Goal: Information Seeking & Learning: Learn about a topic

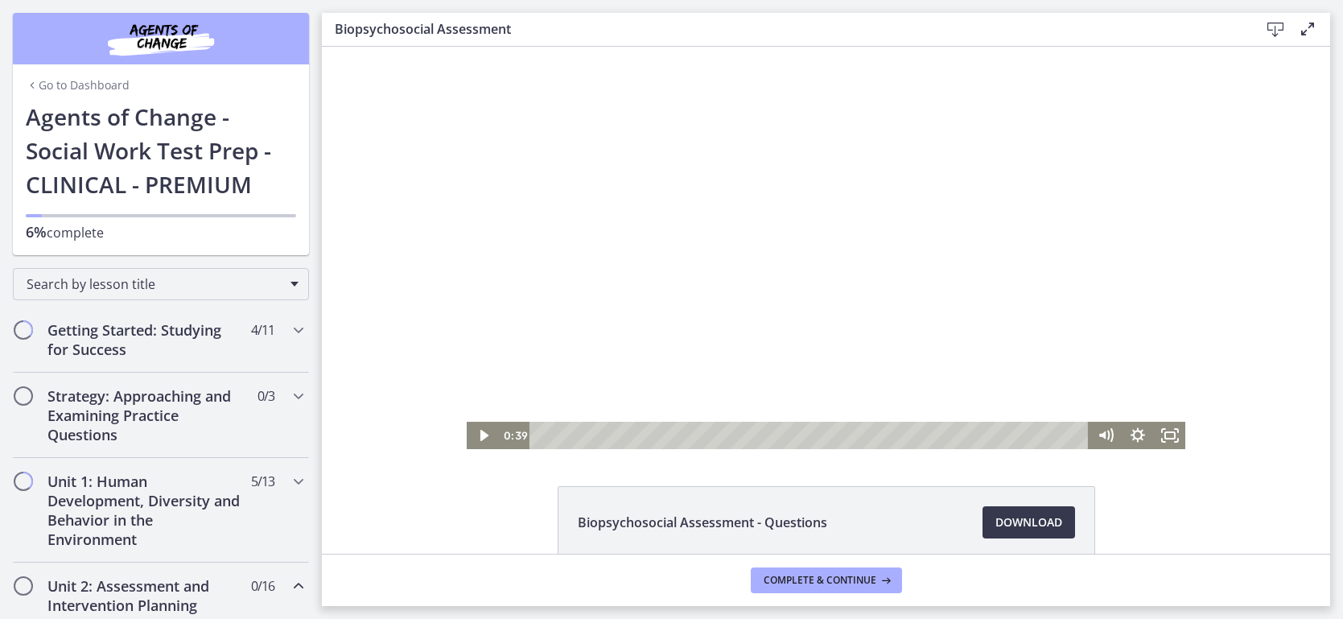
scroll to position [305, 0]
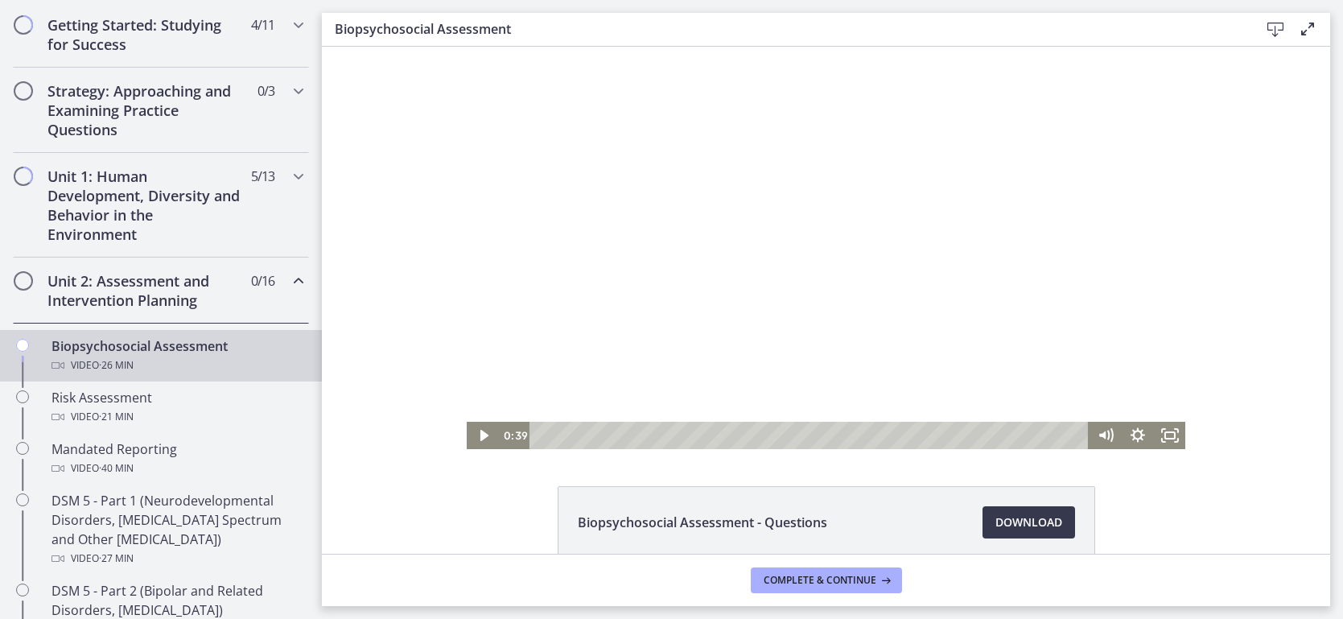
click at [880, 355] on div at bounding box center [827, 248] width 720 height 402
click at [1106, 333] on div at bounding box center [827, 248] width 720 height 402
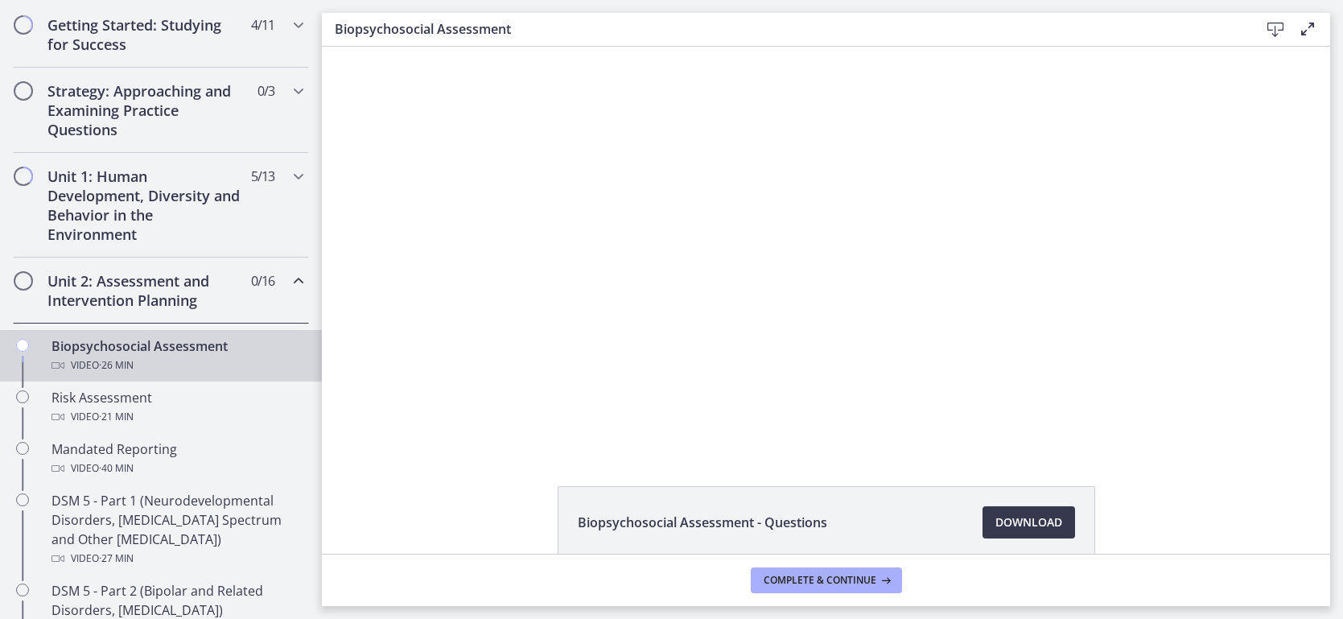
click at [1106, 333] on div at bounding box center [827, 248] width 720 height 402
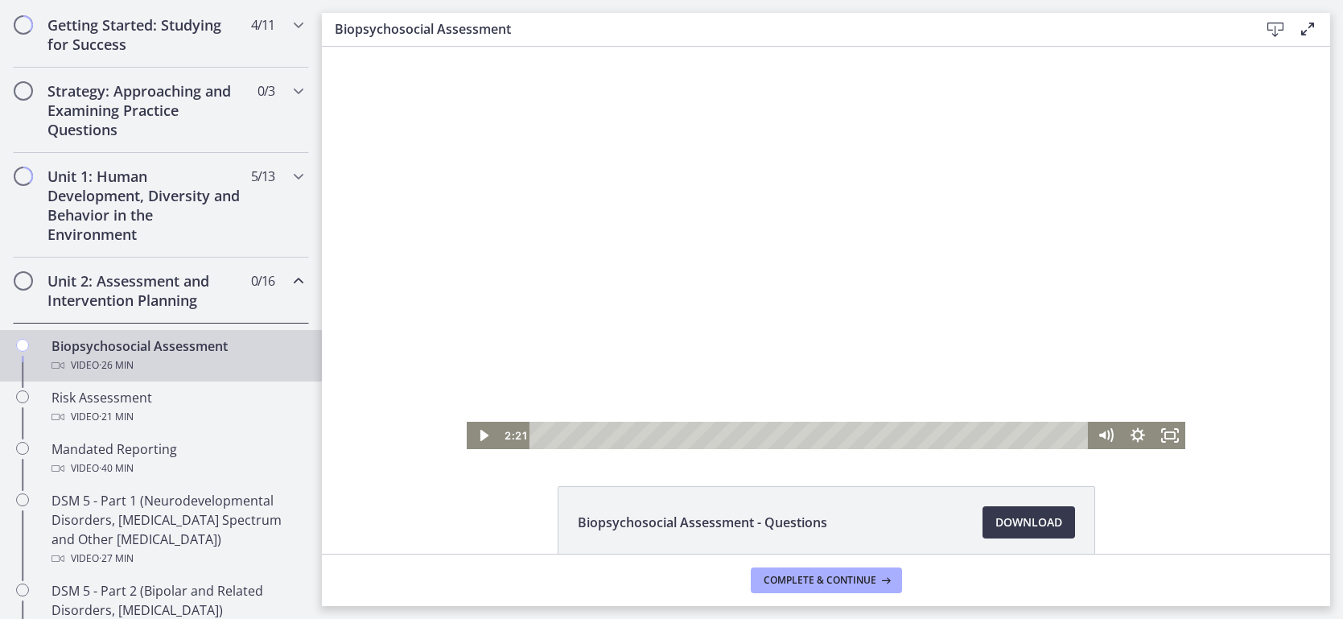
click at [1106, 333] on div at bounding box center [827, 248] width 720 height 402
click at [1127, 293] on div at bounding box center [827, 248] width 720 height 402
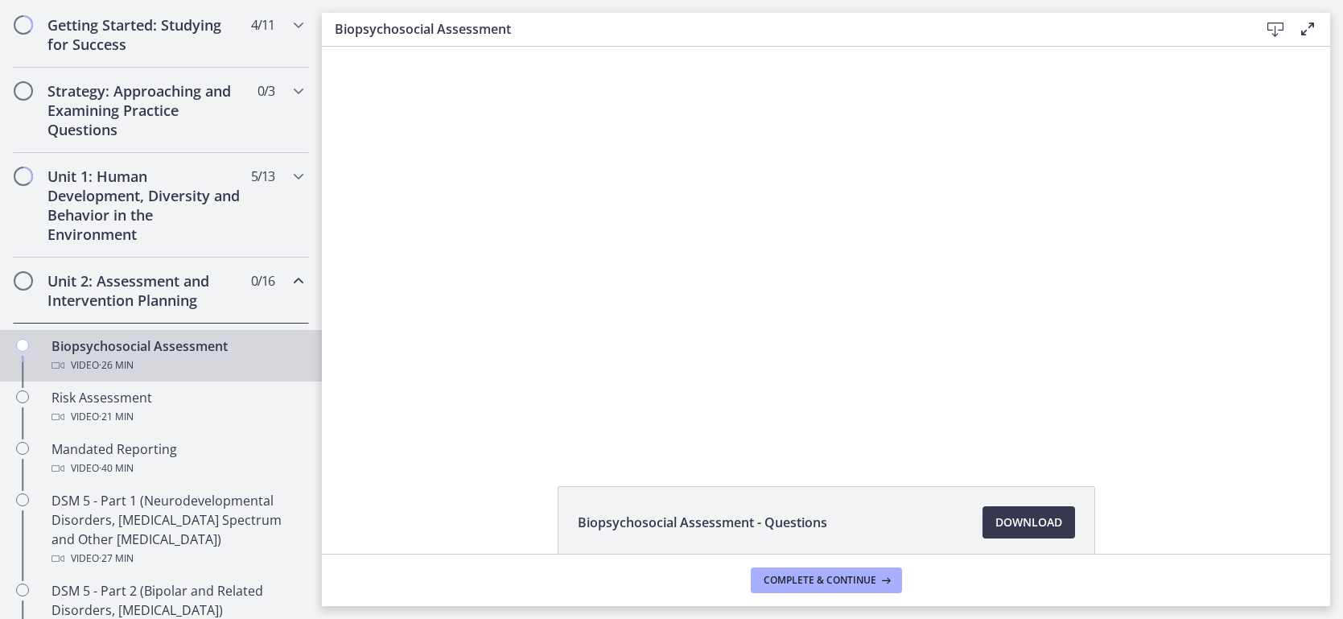
click at [1128, 295] on div at bounding box center [827, 248] width 720 height 402
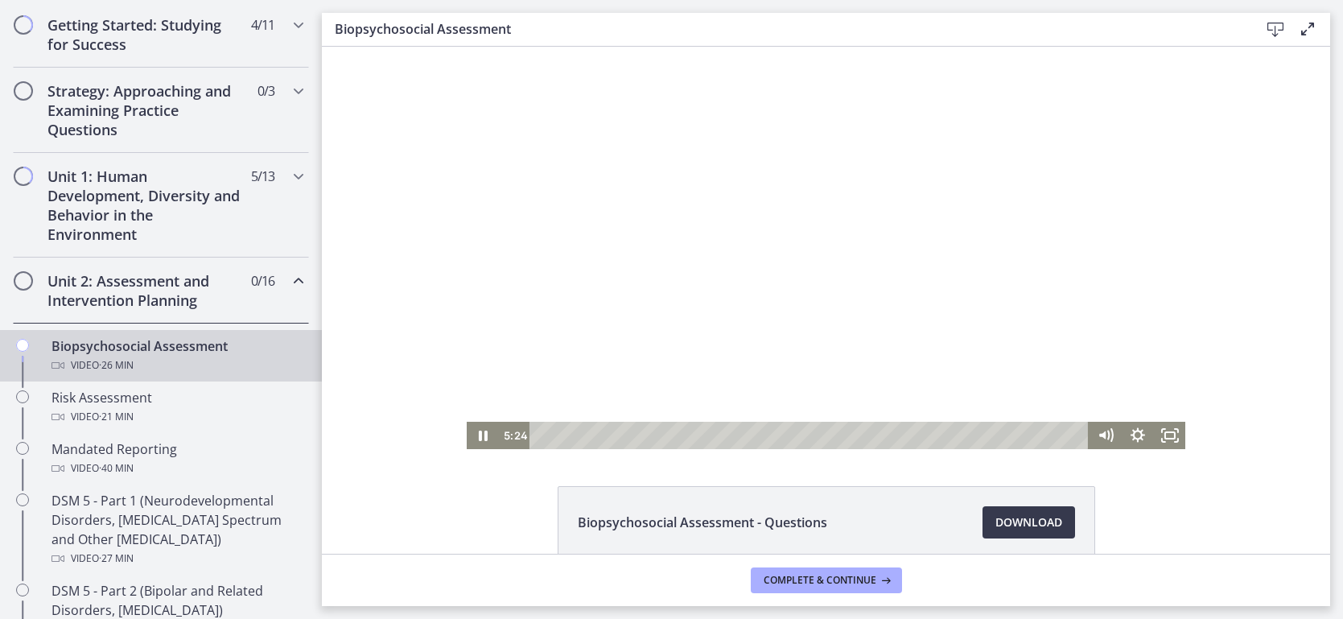
click at [1112, 287] on div at bounding box center [827, 248] width 720 height 402
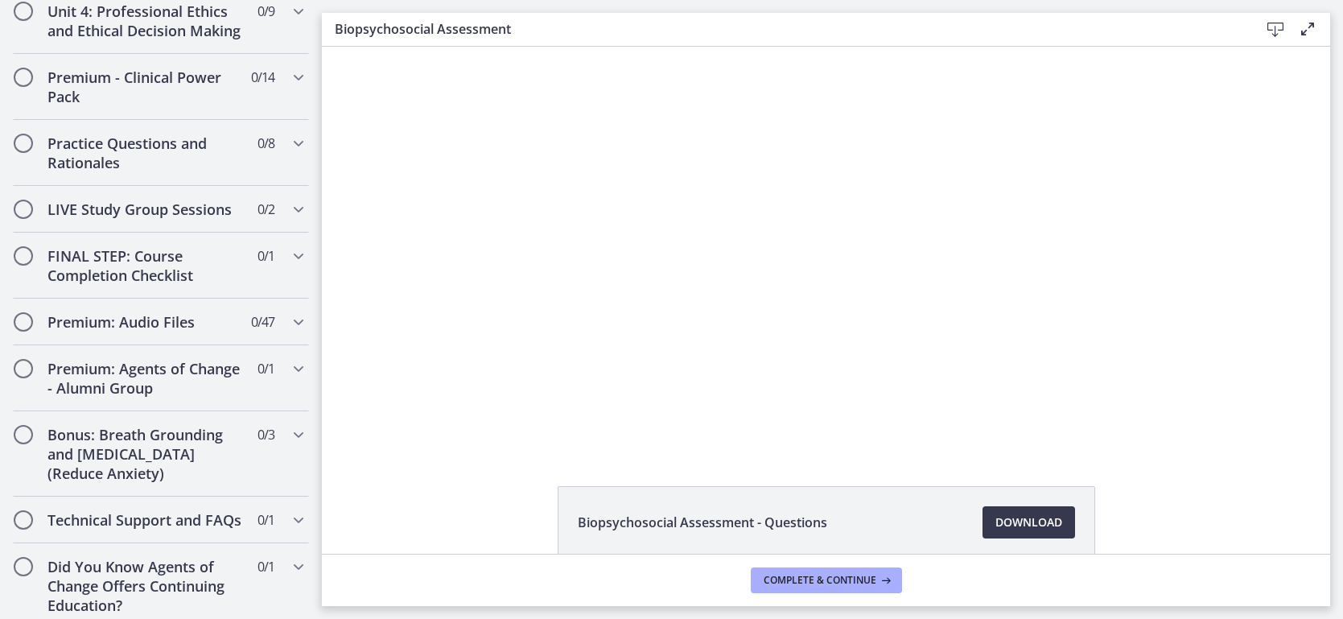
scroll to position [1760, 0]
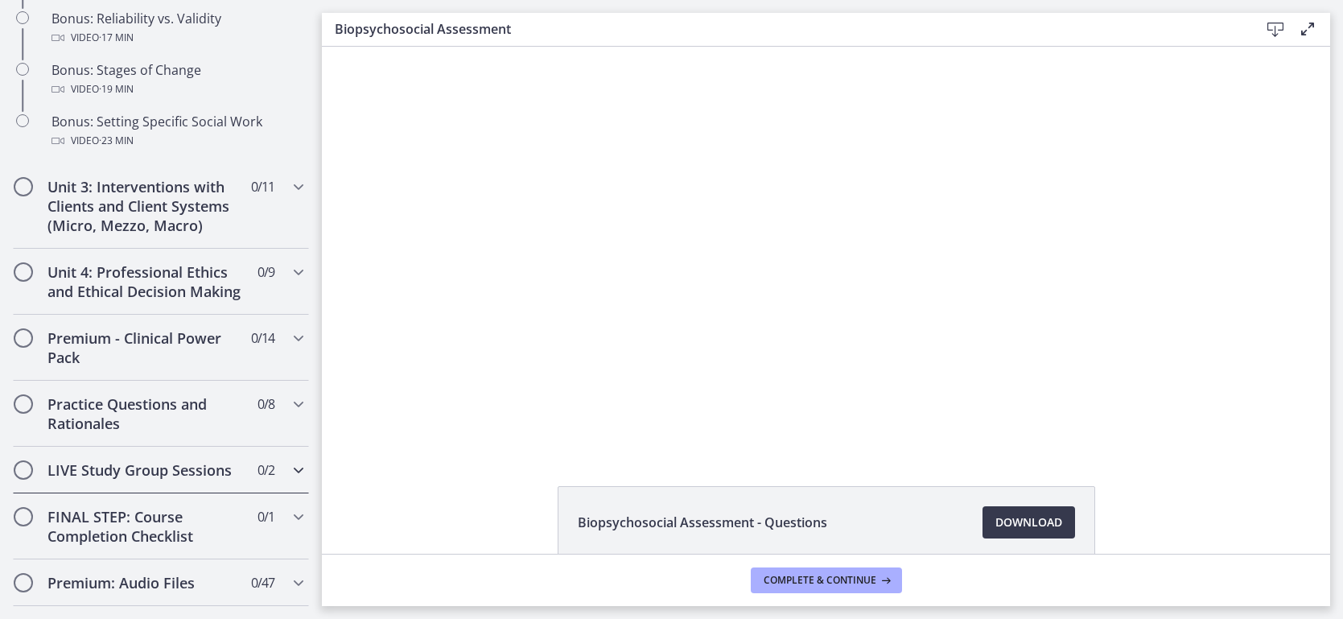
click at [272, 479] on div "LIVE Study Group Sessions 0 / 2 Completed" at bounding box center [161, 470] width 296 height 47
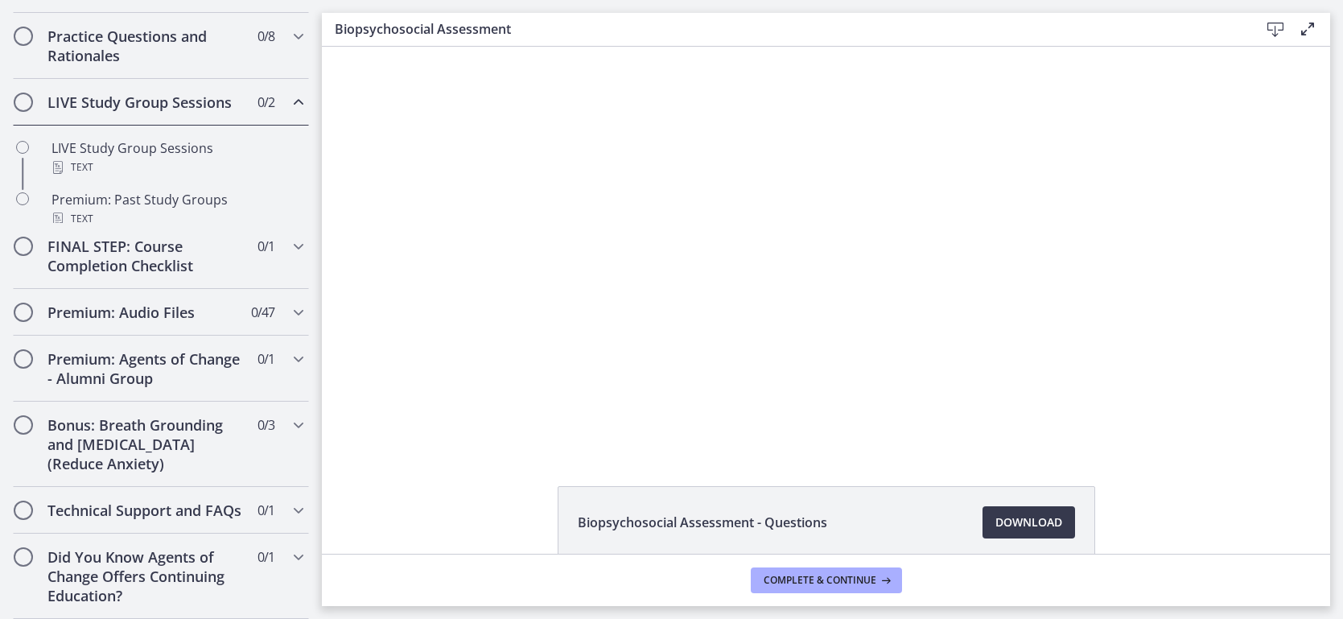
scroll to position [774, 0]
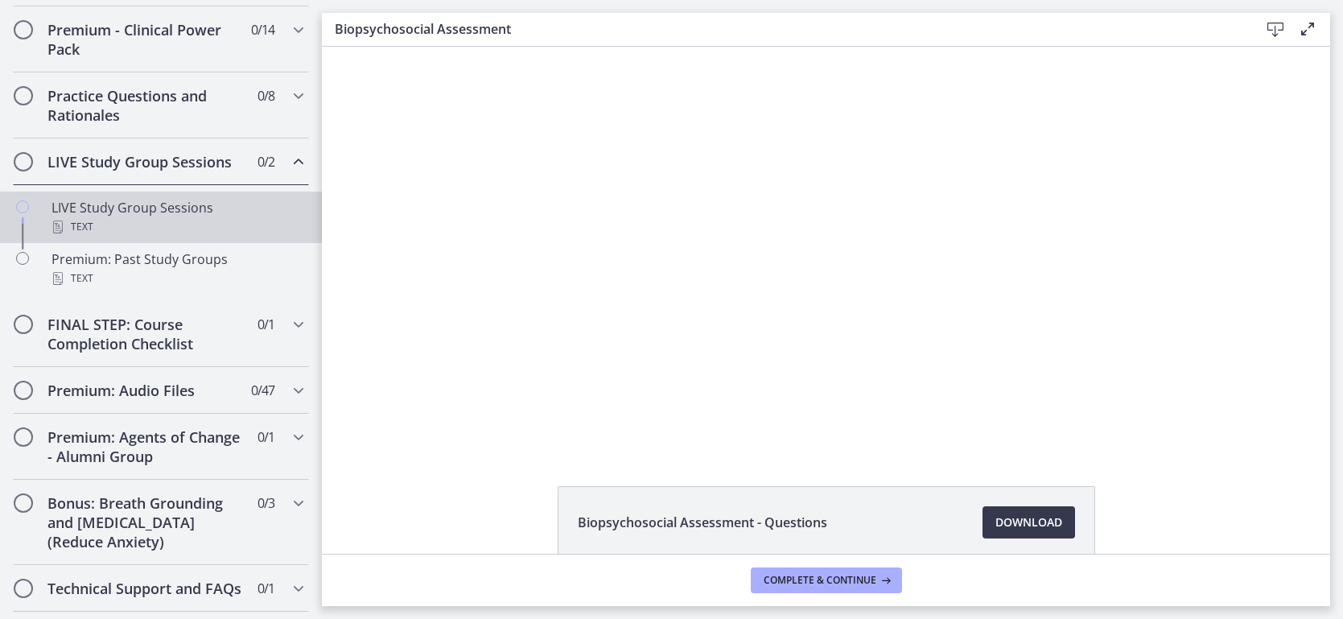
click at [223, 232] on div "Text" at bounding box center [177, 226] width 251 height 19
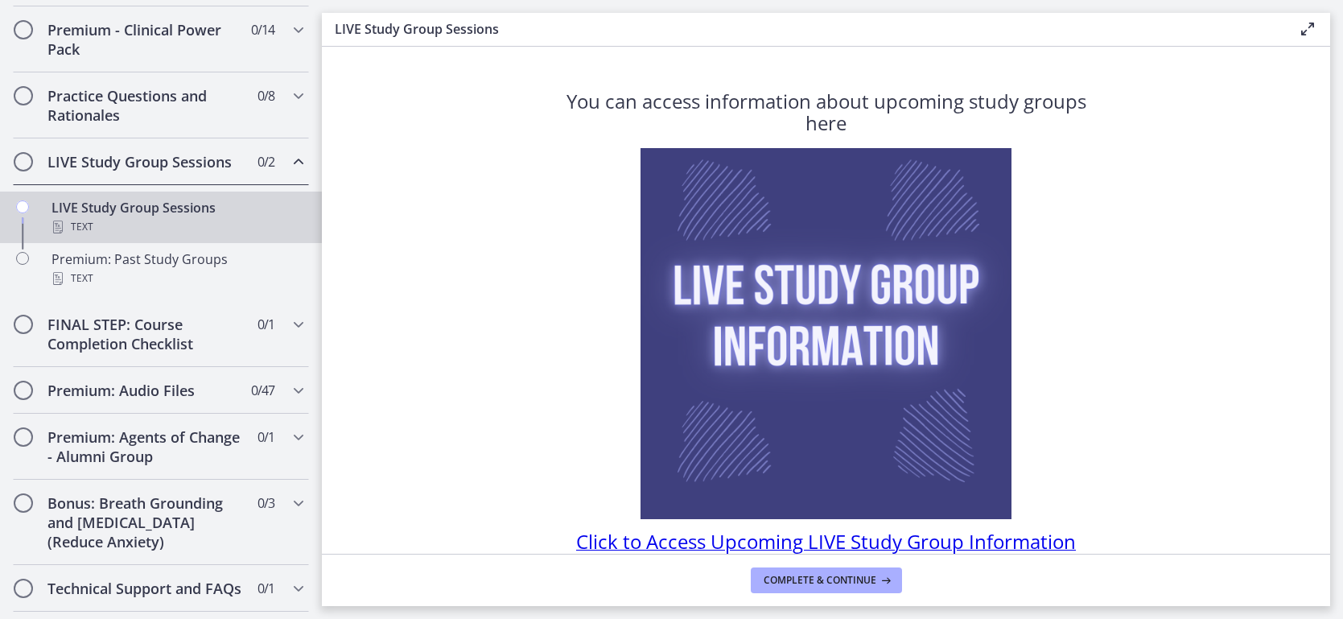
scroll to position [75, 0]
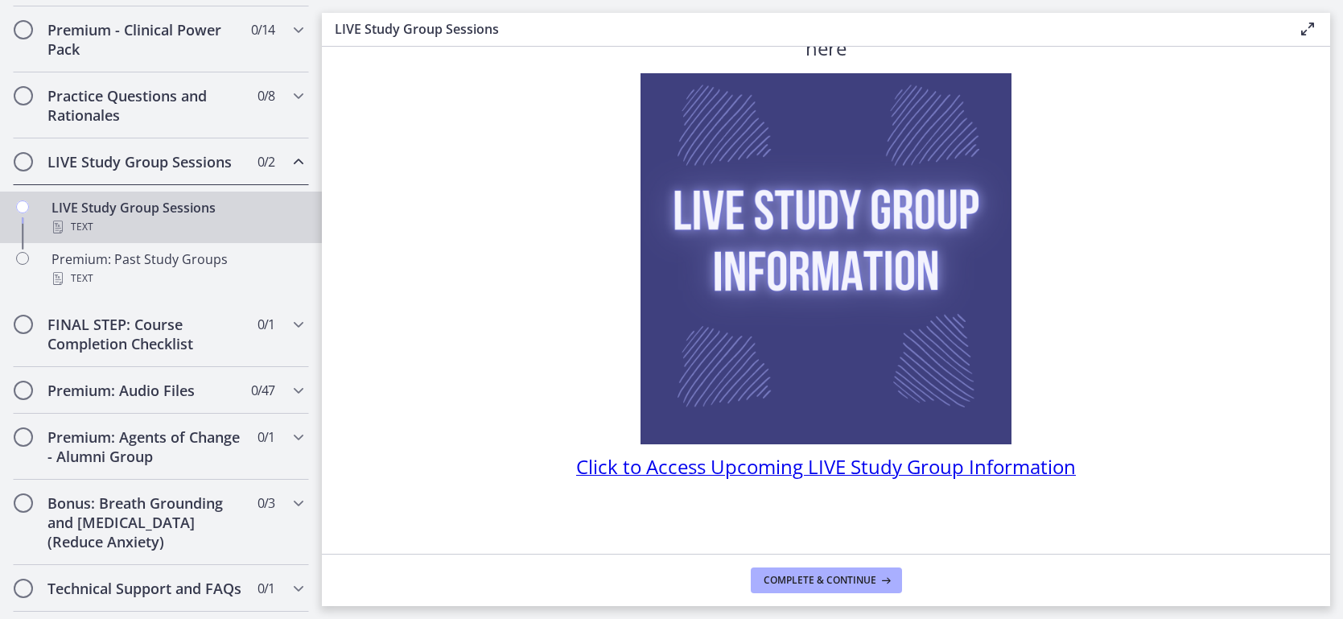
click at [949, 464] on span "Click to Access Upcoming LIVE Study Group Information" at bounding box center [826, 466] width 500 height 27
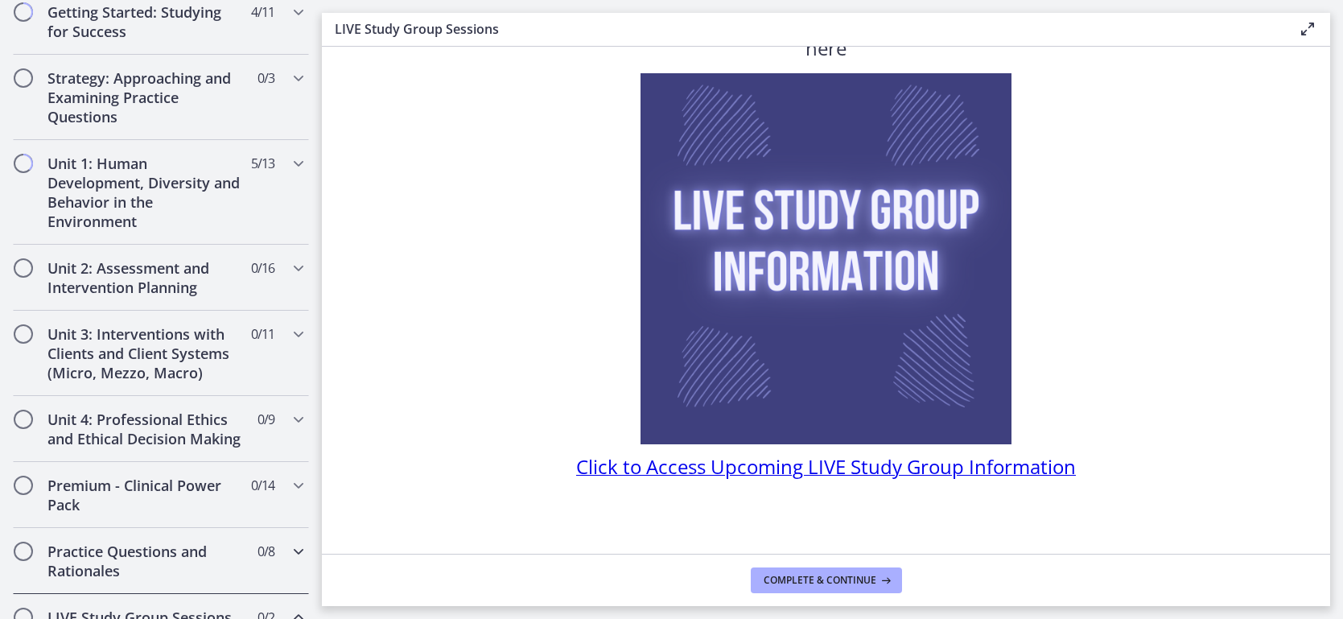
scroll to position [311, 0]
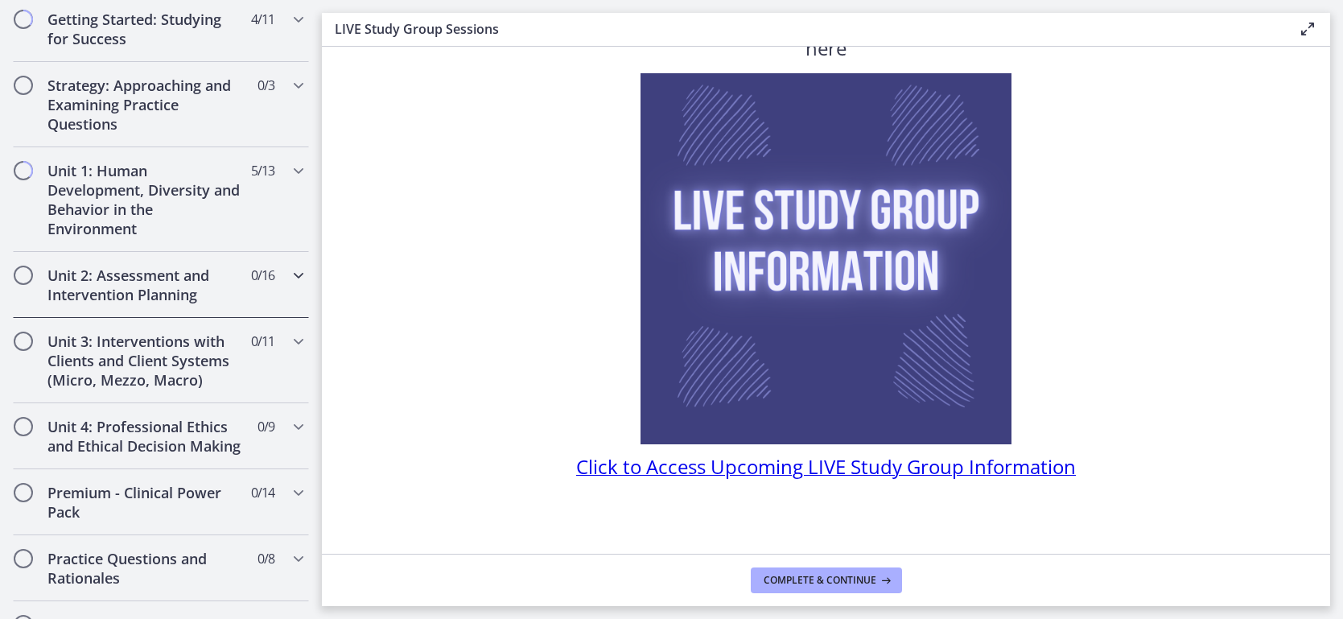
click at [197, 306] on div "Unit 2: Assessment and Intervention Planning 0 / 16 Completed" at bounding box center [161, 285] width 296 height 66
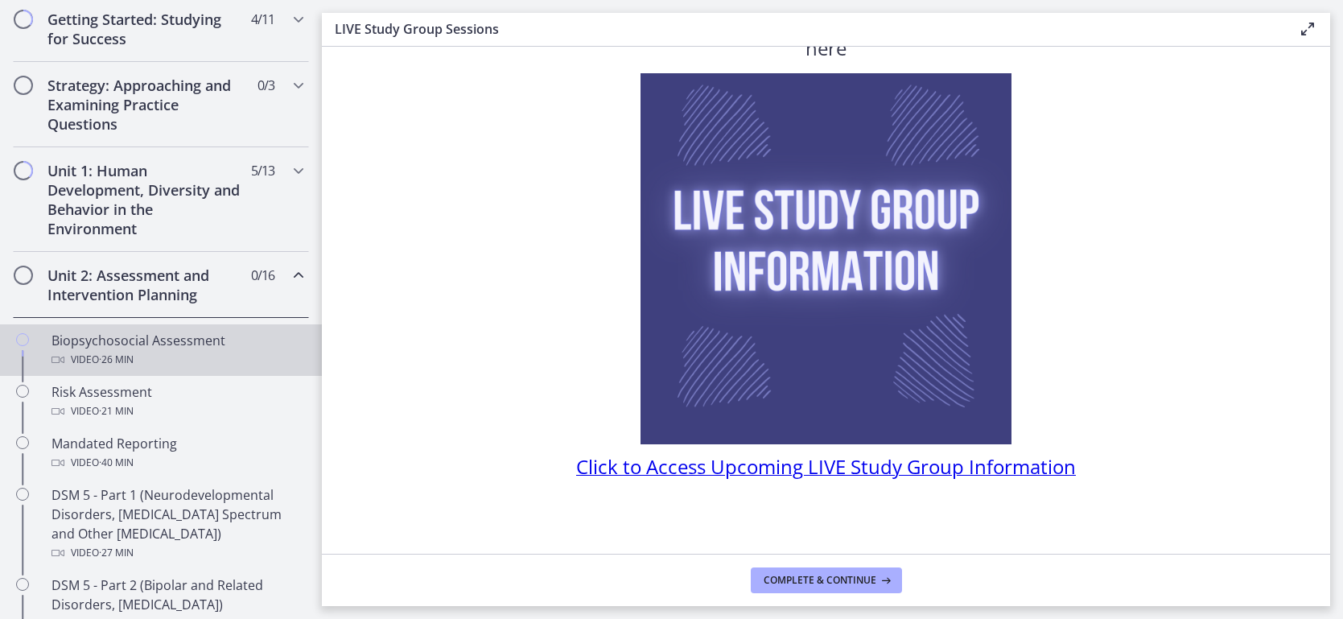
click at [141, 361] on div "Video · 26 min" at bounding box center [177, 359] width 251 height 19
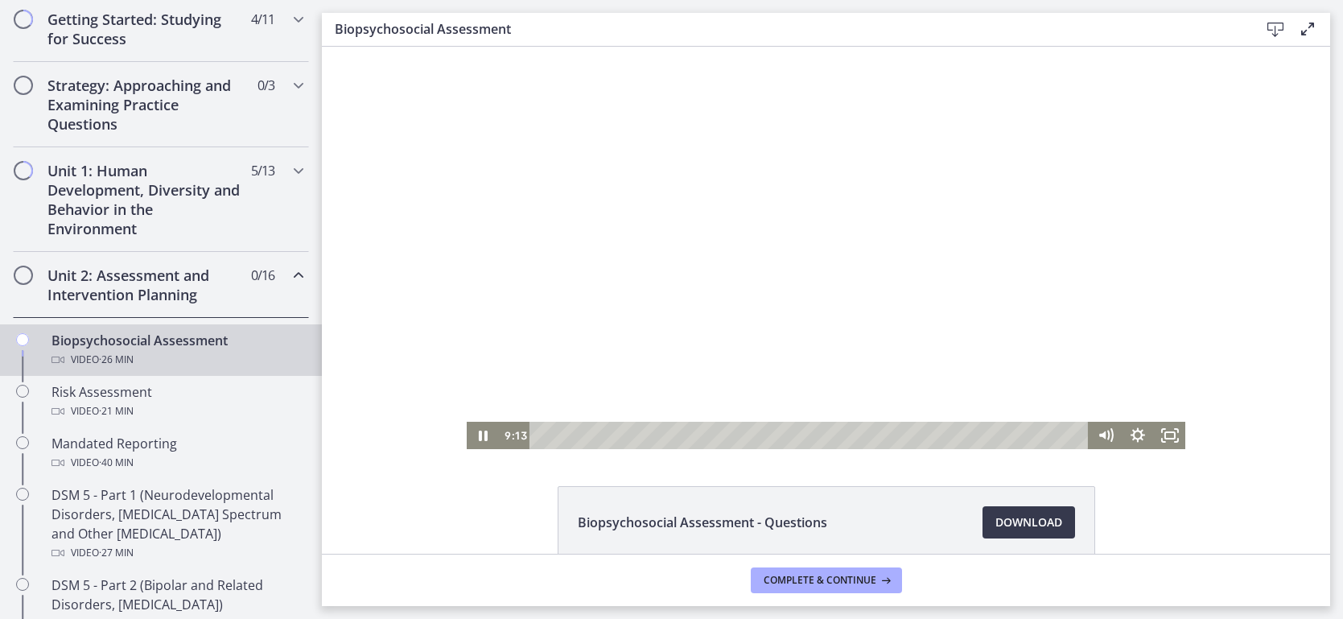
click at [696, 324] on div at bounding box center [827, 248] width 720 height 402
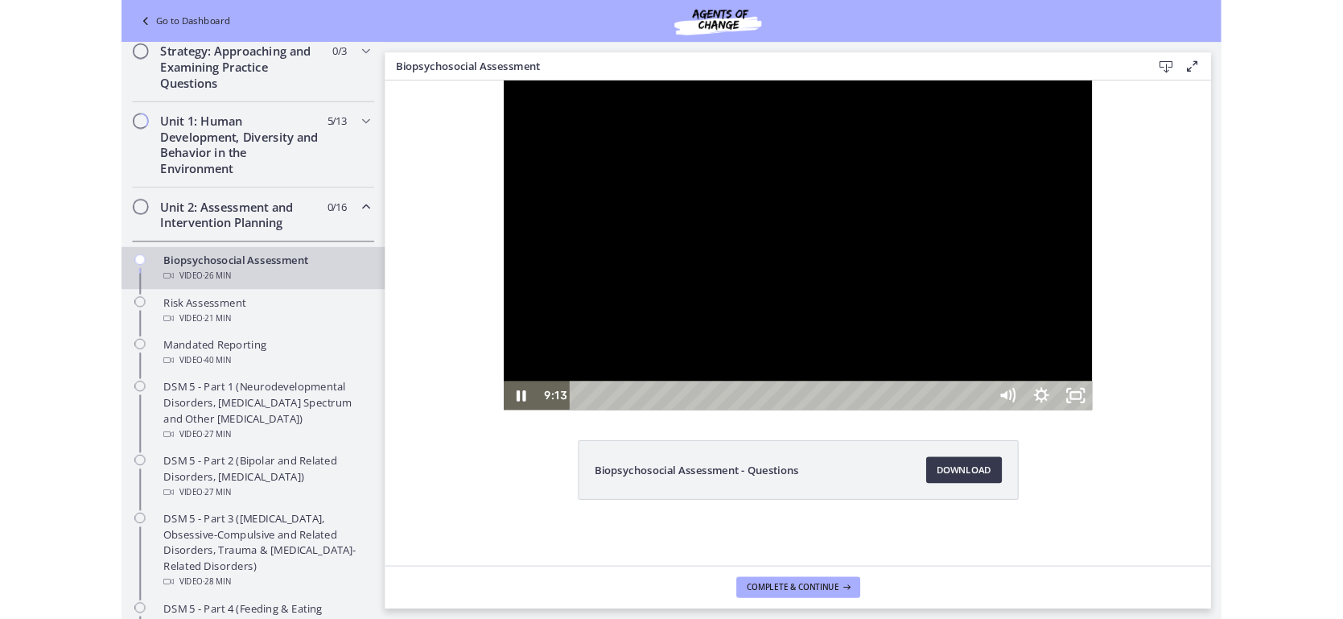
scroll to position [237, 0]
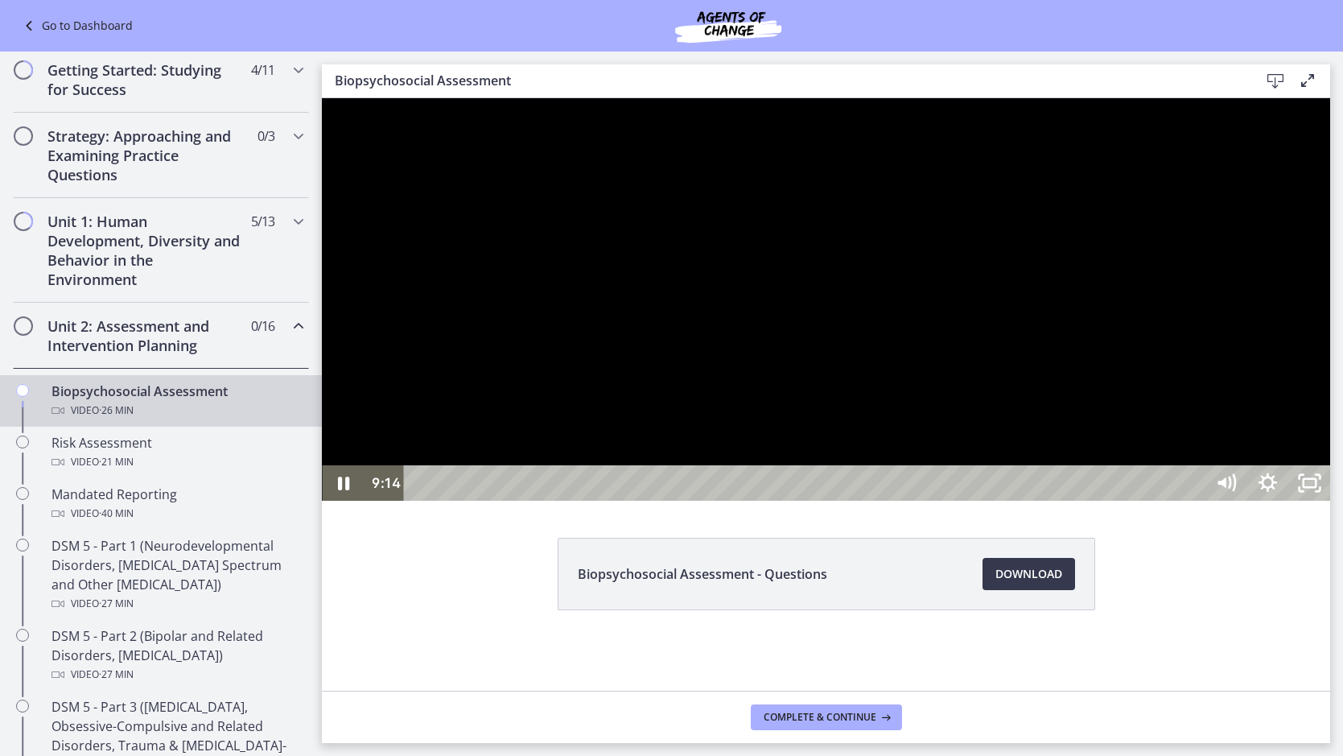
click at [1018, 501] on div at bounding box center [826, 299] width 1009 height 402
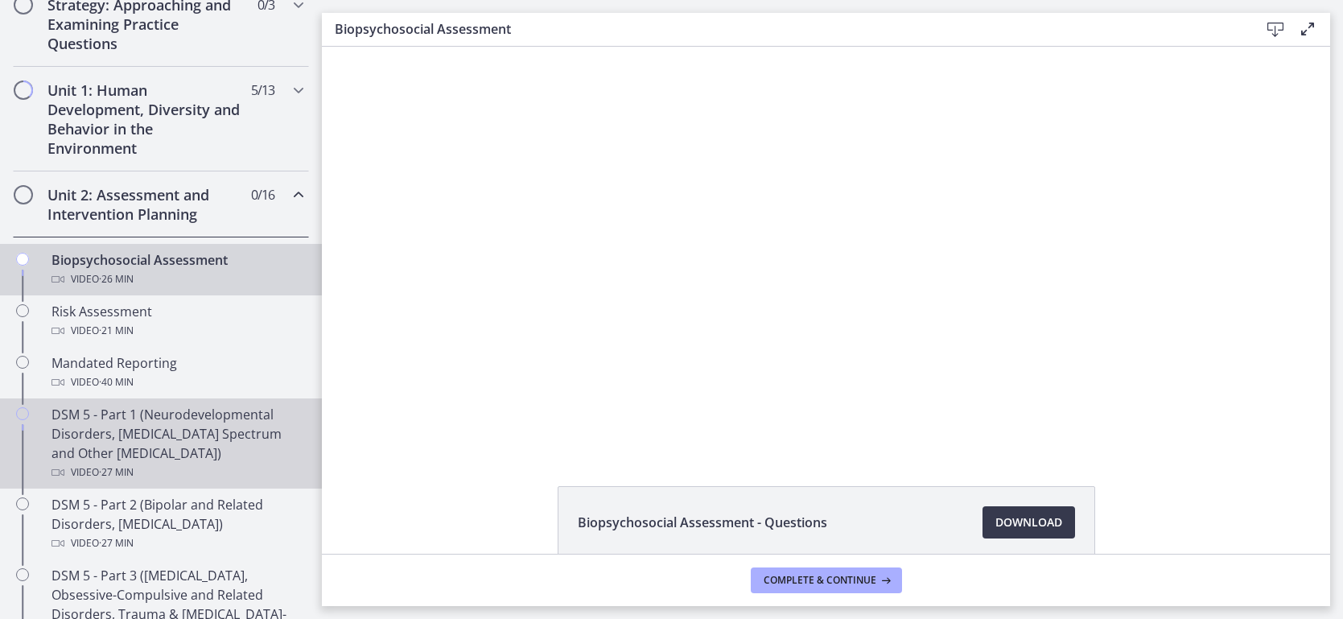
scroll to position [385, 0]
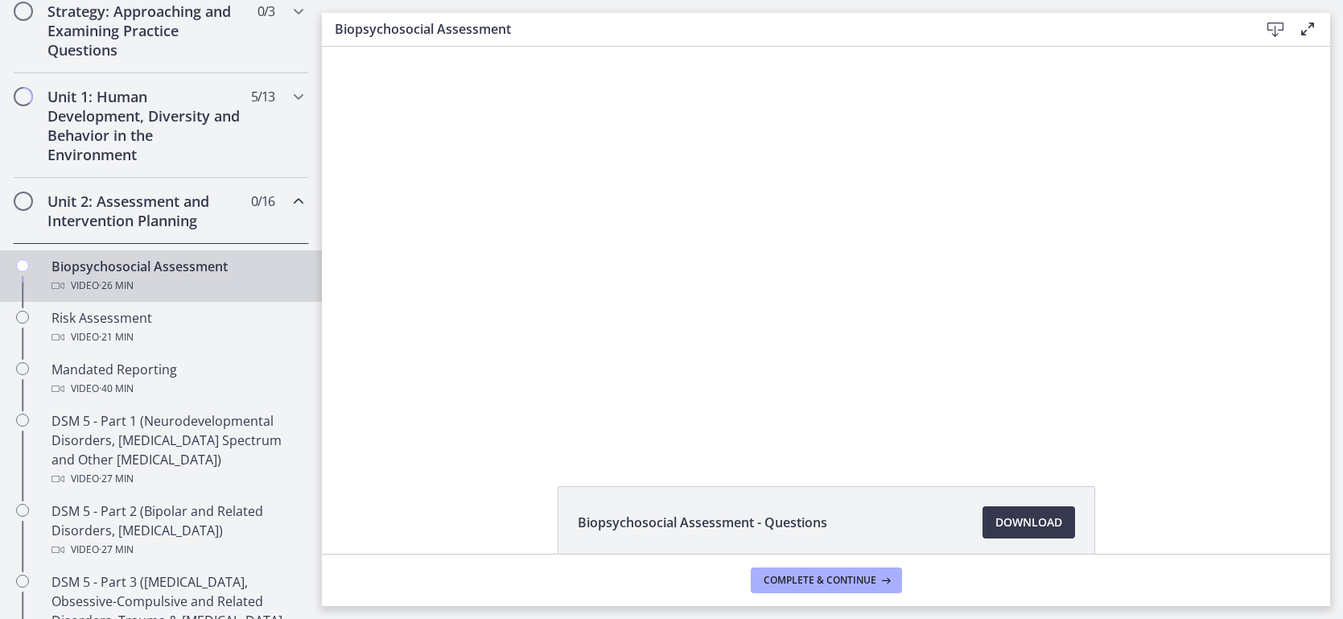
click at [766, 390] on div at bounding box center [827, 248] width 720 height 402
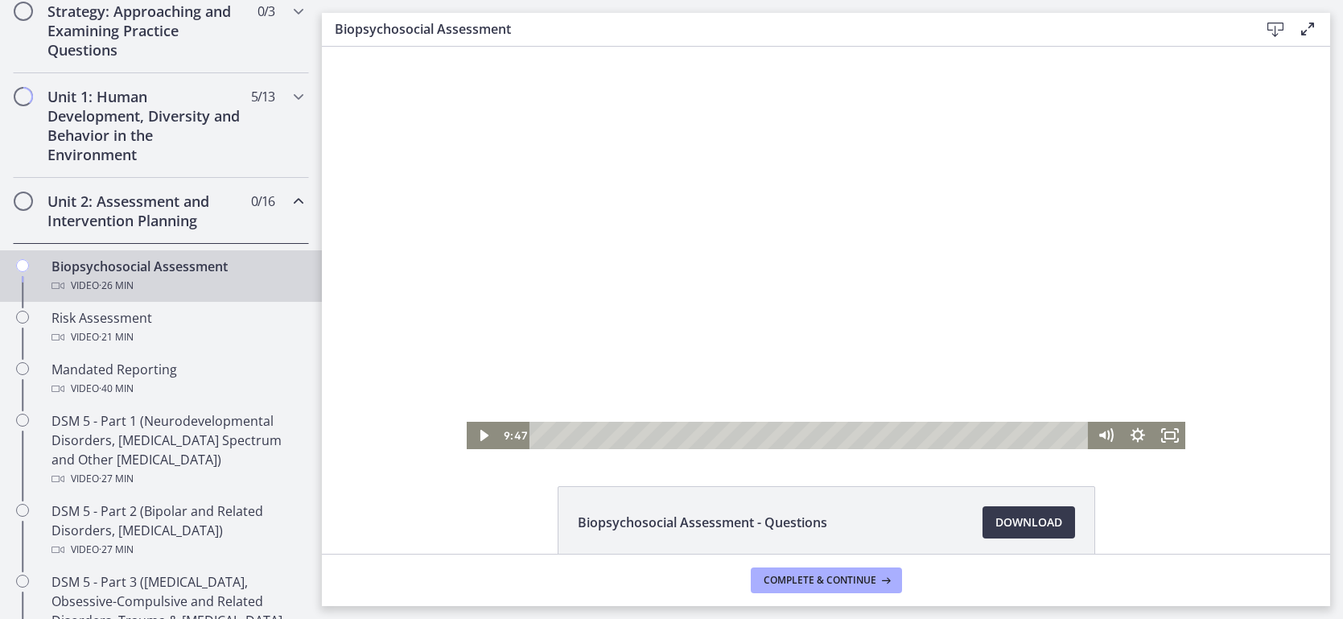
click at [776, 287] on div at bounding box center [827, 248] width 720 height 402
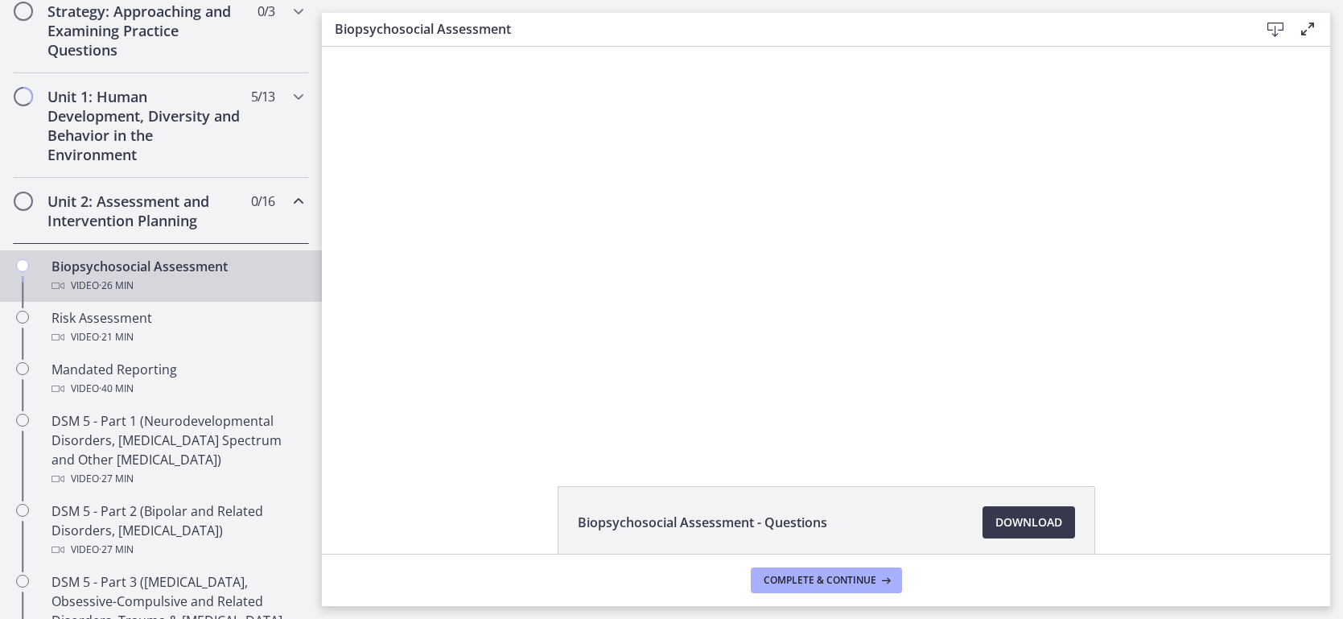
click at [776, 287] on div at bounding box center [827, 248] width 720 height 402
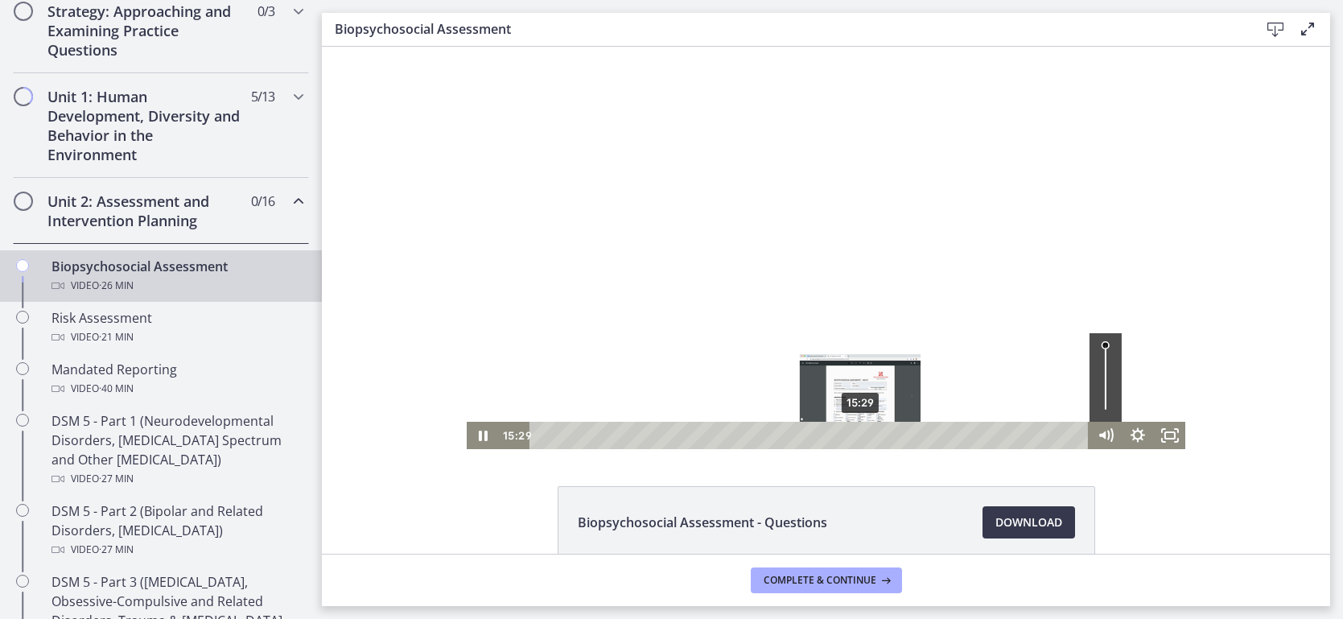
click at [861, 435] on div "Playbar" at bounding box center [860, 435] width 9 height 9
click at [864, 435] on div "Playbar" at bounding box center [862, 435] width 9 height 9
click at [873, 435] on div "16:04" at bounding box center [812, 435] width 540 height 27
click at [885, 435] on div "16:36" at bounding box center [812, 435] width 540 height 27
click at [898, 435] on div "17:14" at bounding box center [812, 435] width 540 height 27
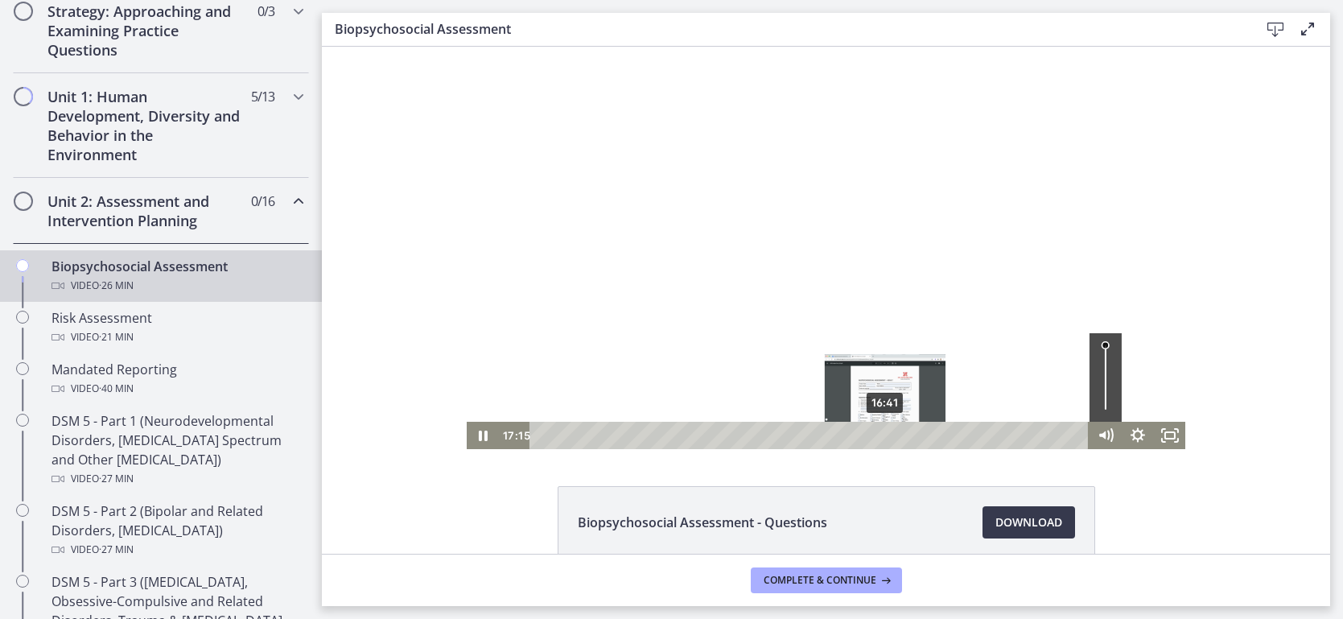
click at [886, 435] on div "16:41" at bounding box center [812, 435] width 540 height 27
click at [890, 435] on div "16:53" at bounding box center [812, 435] width 540 height 27
click at [893, 435] on div "Playbar" at bounding box center [891, 435] width 9 height 9
click at [754, 273] on div at bounding box center [827, 248] width 720 height 402
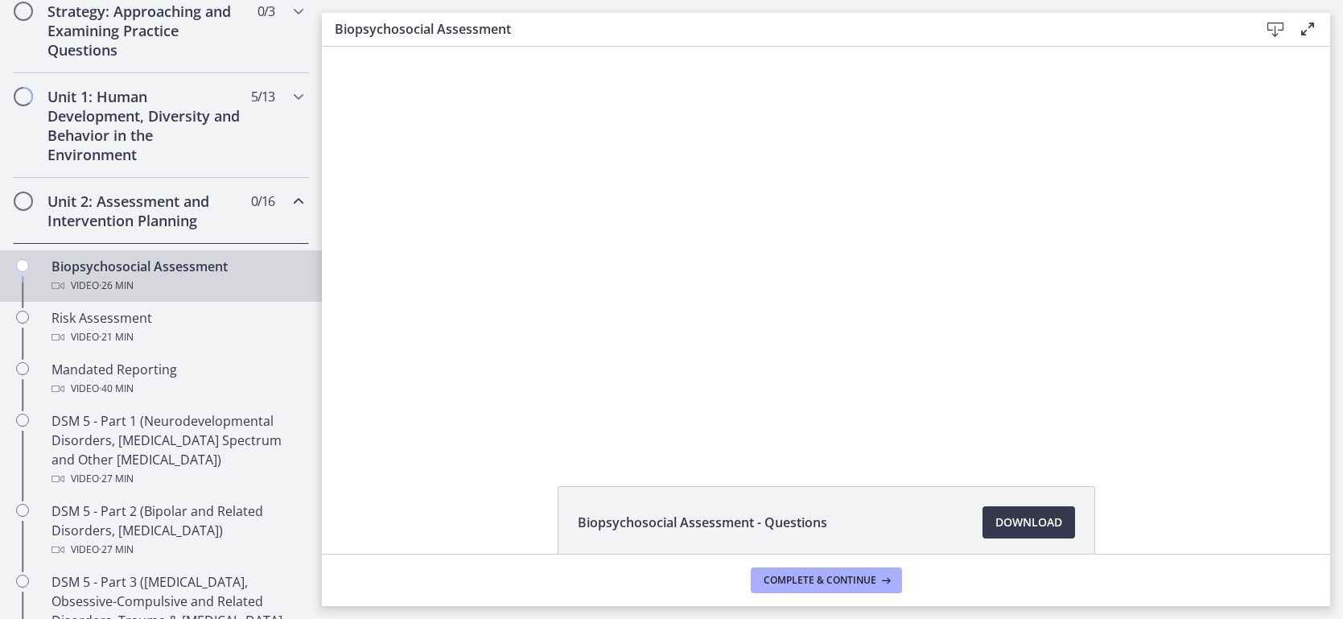
click at [754, 273] on div at bounding box center [827, 248] width 720 height 402
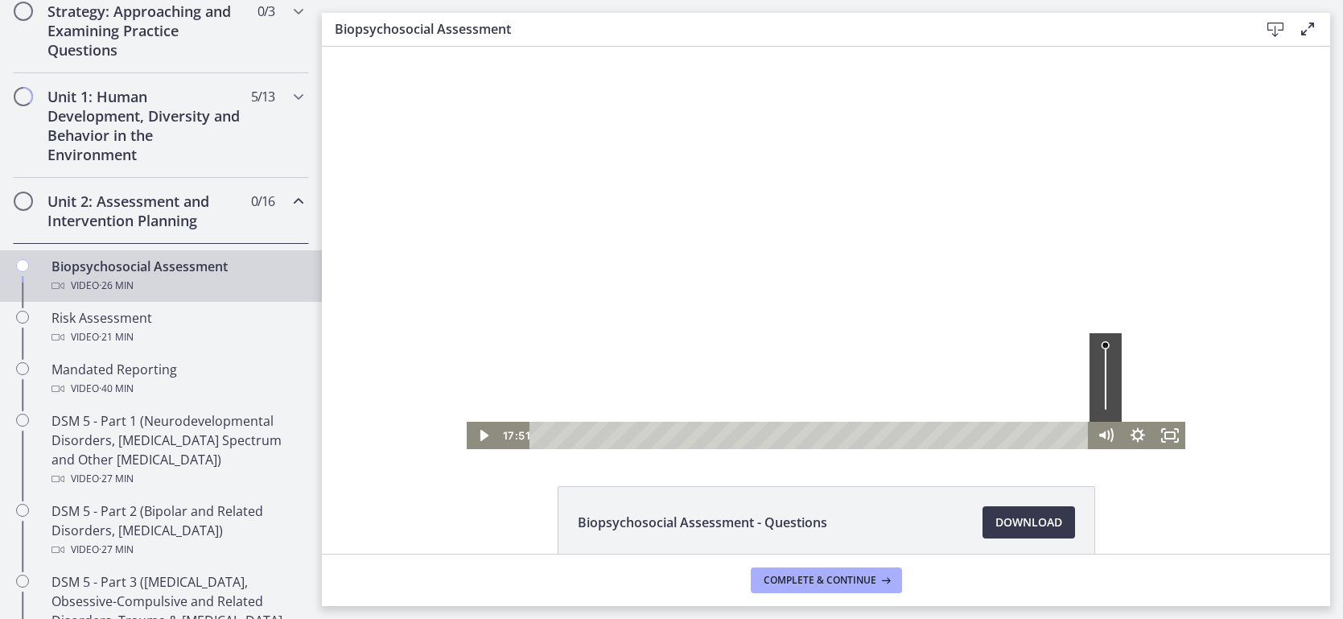
click at [754, 273] on div at bounding box center [827, 248] width 720 height 402
click at [807, 217] on div at bounding box center [827, 248] width 720 height 402
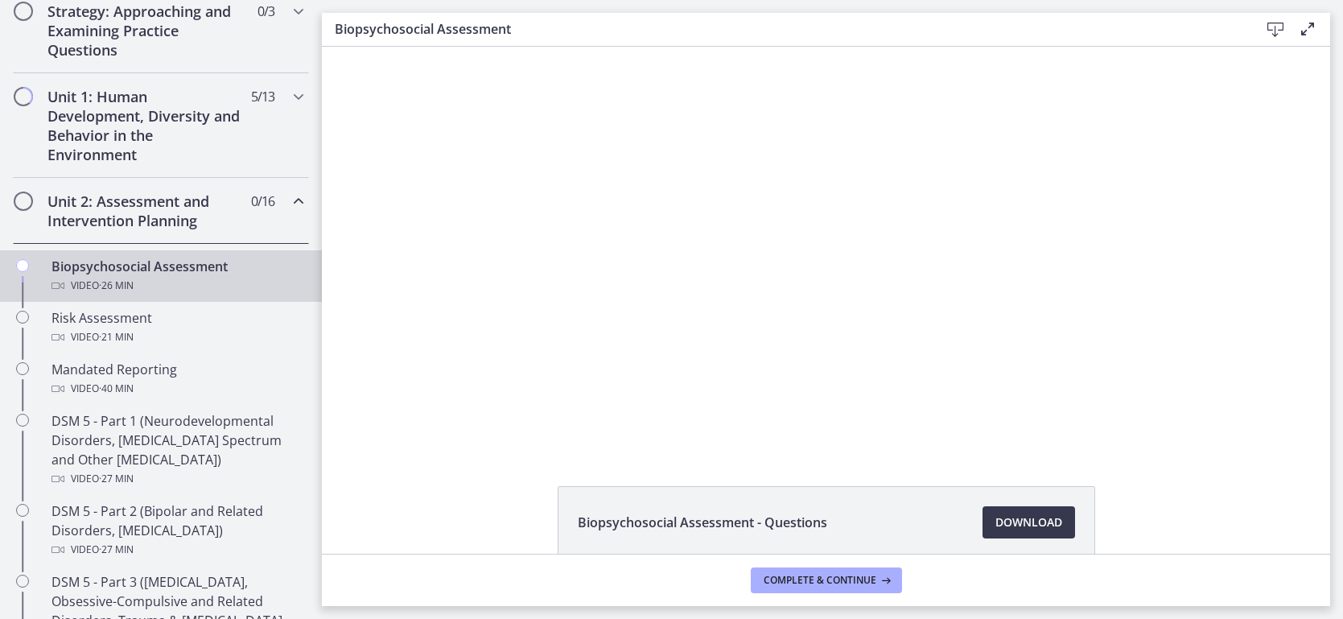
click at [807, 217] on div at bounding box center [827, 248] width 720 height 402
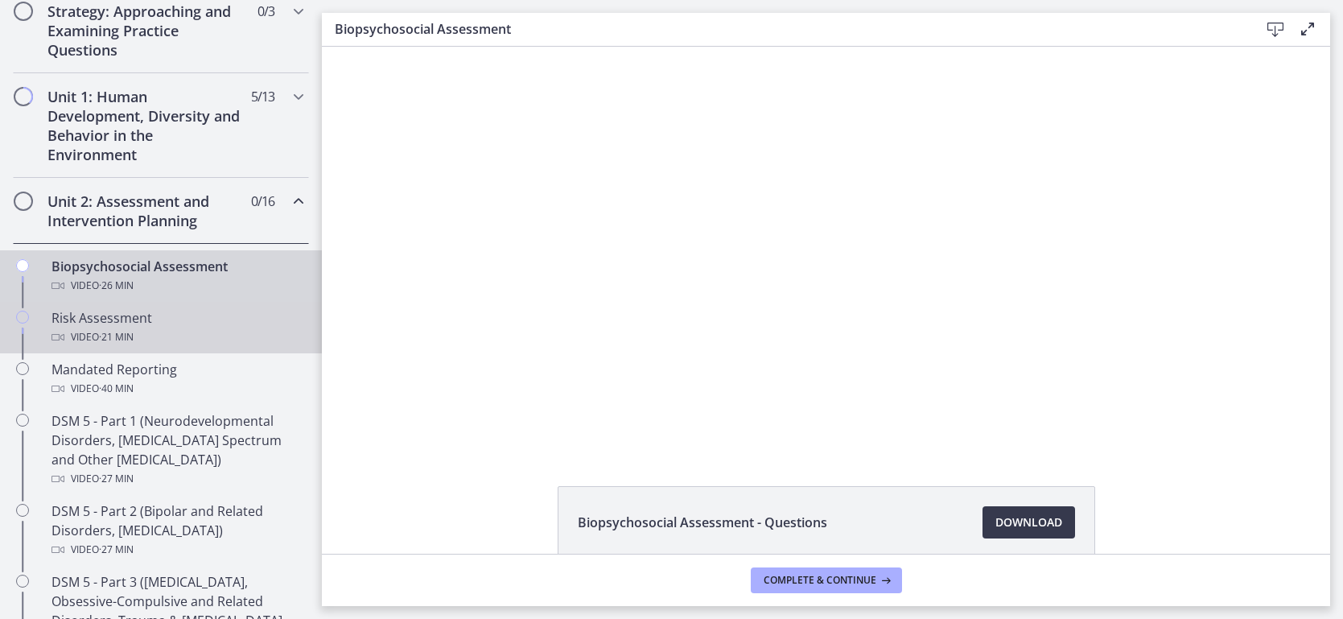
click at [106, 322] on div "Risk Assessment Video · 21 min" at bounding box center [177, 327] width 251 height 39
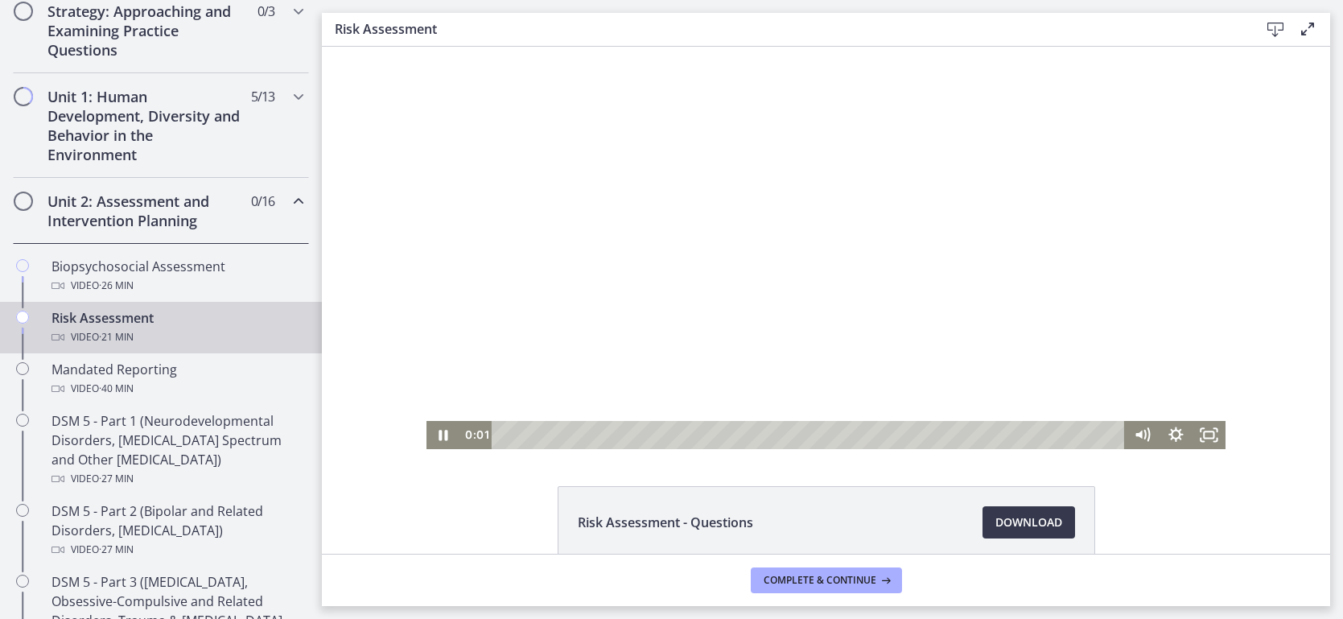
click at [928, 304] on div at bounding box center [827, 248] width 800 height 402
click at [446, 435] on icon "Play Video" at bounding box center [444, 435] width 9 height 12
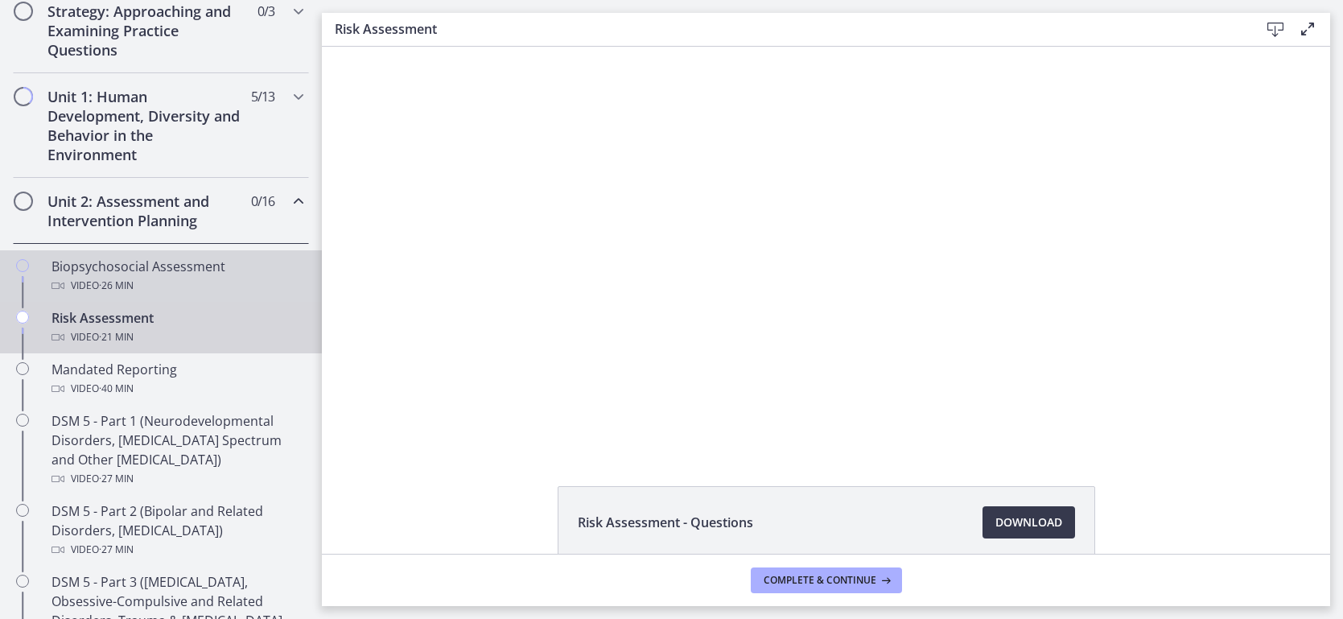
click at [115, 257] on div "Biopsychosocial Assessment Video · 26 min" at bounding box center [177, 276] width 251 height 39
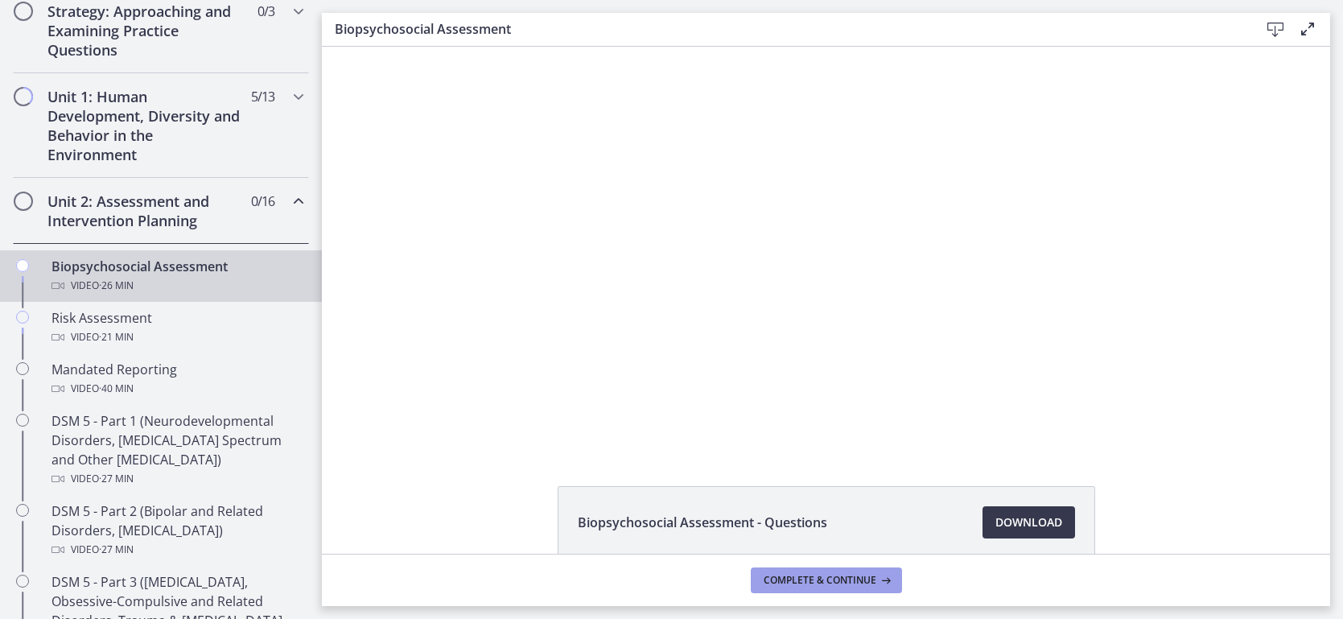
click at [804, 591] on button "Complete & continue" at bounding box center [826, 581] width 151 height 26
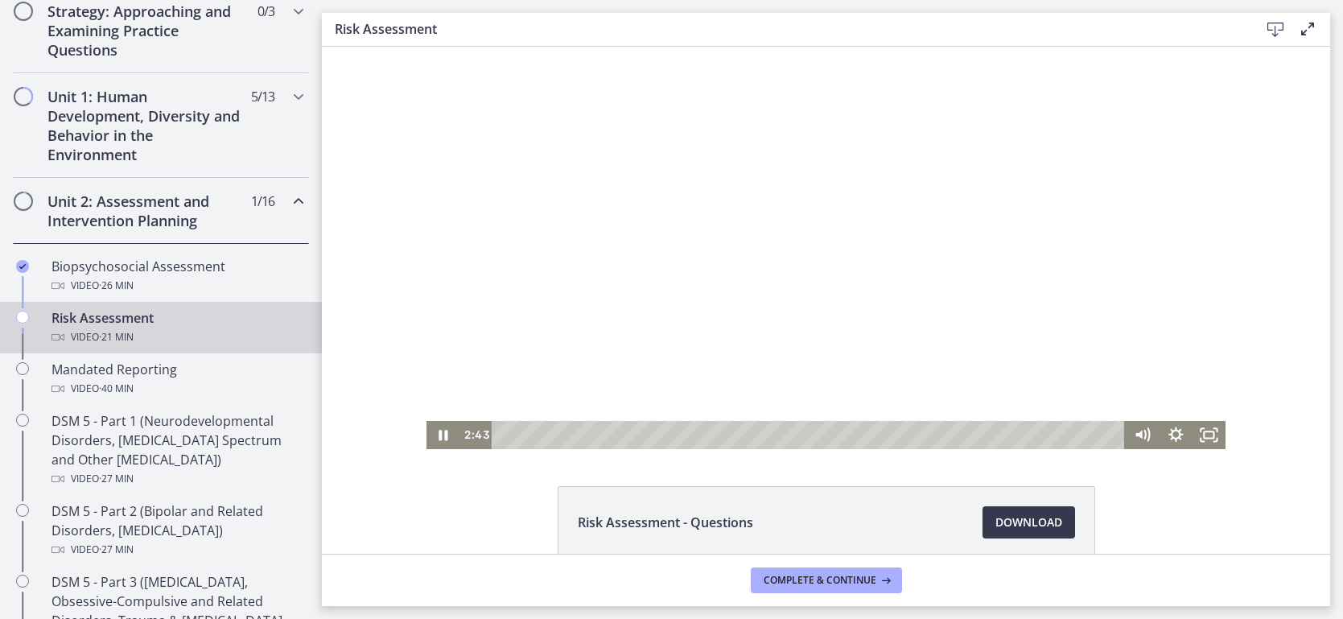
click at [876, 309] on div at bounding box center [827, 248] width 800 height 402
